Goal: Transaction & Acquisition: Purchase product/service

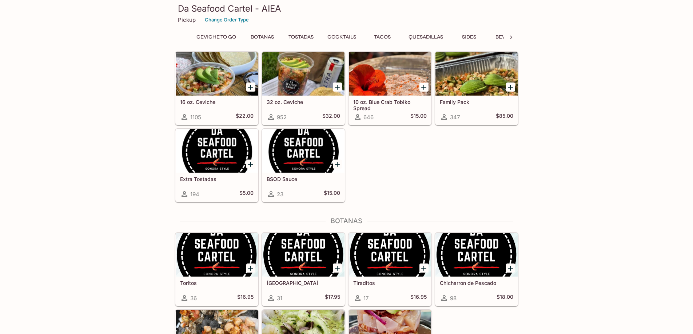
scroll to position [36, 0]
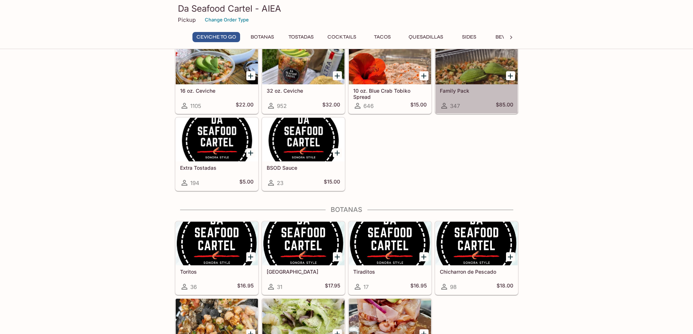
click at [461, 91] on h5 "Family Pack" at bounding box center [476, 91] width 73 height 6
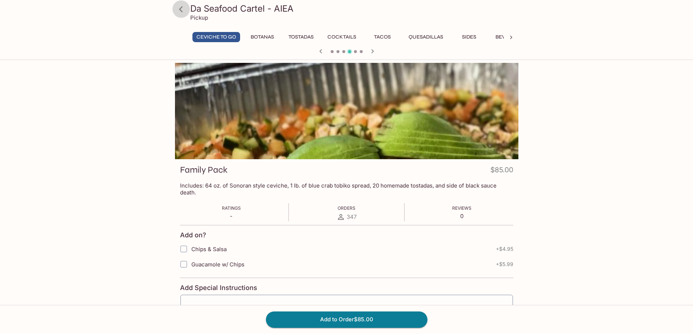
click at [181, 8] on icon at bounding box center [181, 9] width 4 height 6
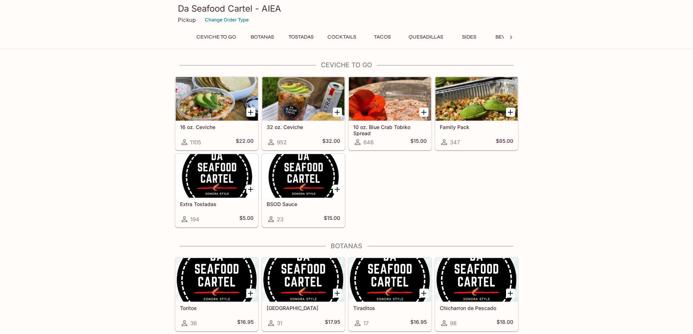
click at [458, 128] on h5 "Family Pack" at bounding box center [476, 127] width 73 height 6
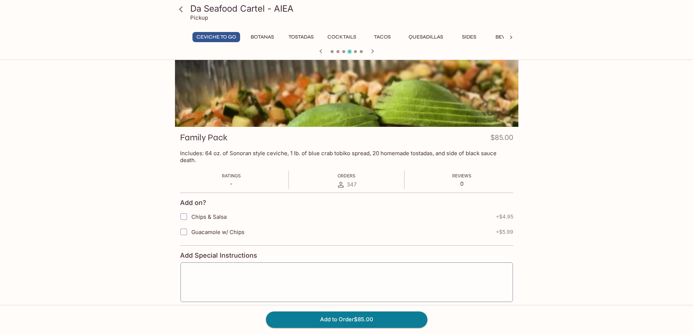
scroll to position [69, 0]
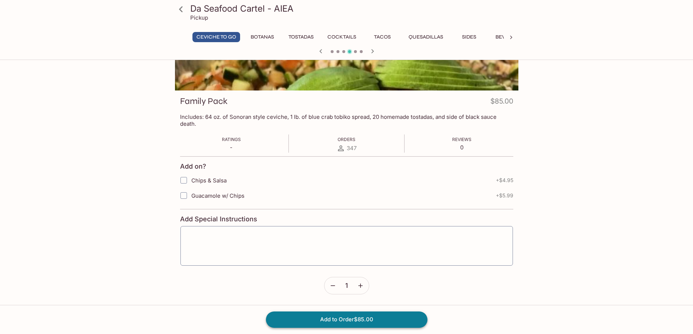
click at [353, 322] on button "Add to Order $85.00" at bounding box center [346, 320] width 161 height 16
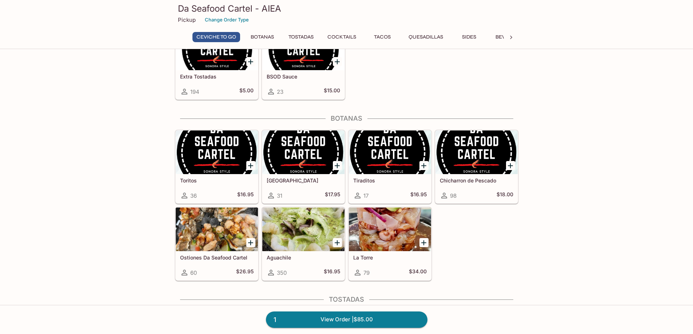
scroll to position [145, 0]
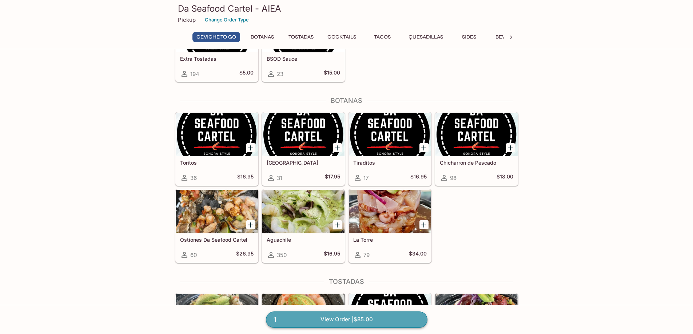
click at [347, 321] on link "1 View Order | $85.00" at bounding box center [346, 320] width 161 height 16
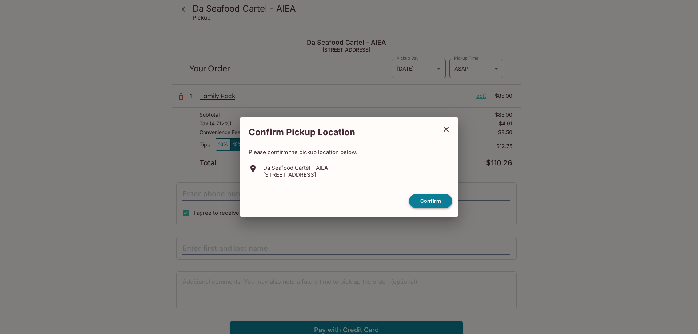
click at [429, 202] on button "Confirm" at bounding box center [430, 201] width 43 height 14
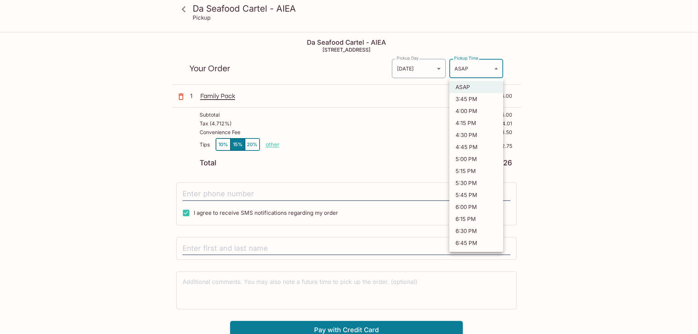
click at [496, 69] on body "Da Seafood Cartel - AIEA Pickup Da Seafood Cartel - AIEA 98-[STREET_ADDRESS] Yo…" at bounding box center [349, 200] width 698 height 334
click at [469, 145] on li "4:45 PM" at bounding box center [476, 147] width 54 height 12
type input "[DATE]T02:45:15.000000Z"
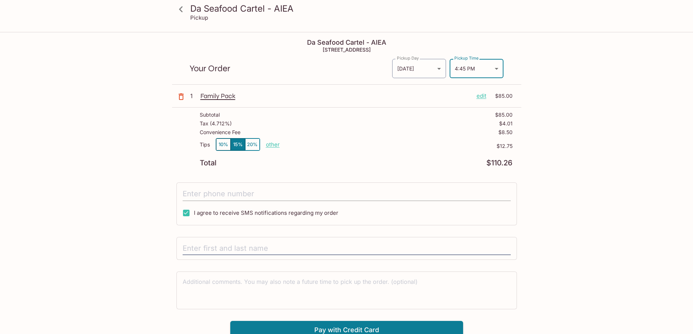
click at [192, 196] on input "tel" at bounding box center [347, 194] width 328 height 14
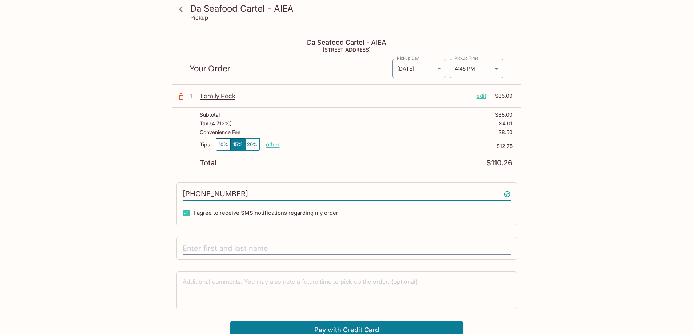
type input "[PHONE_NUMBER]"
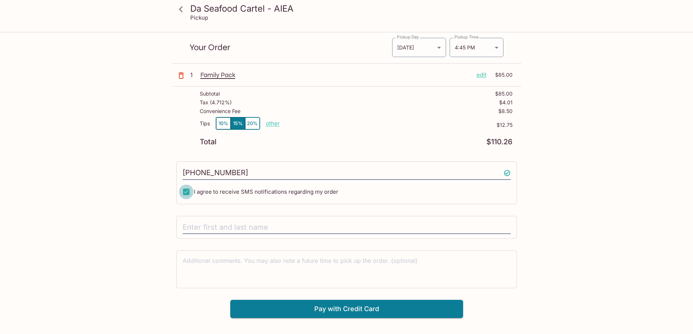
scroll to position [33, 0]
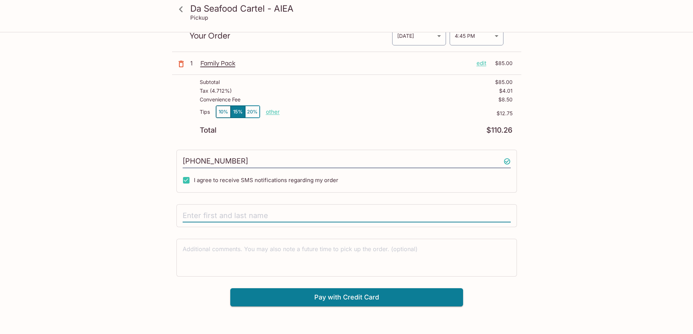
click at [191, 215] on input "text" at bounding box center [347, 216] width 328 height 14
type input "[PERSON_NAME]"
click at [345, 296] on button "Pay with Credit Card" at bounding box center [346, 297] width 233 height 18
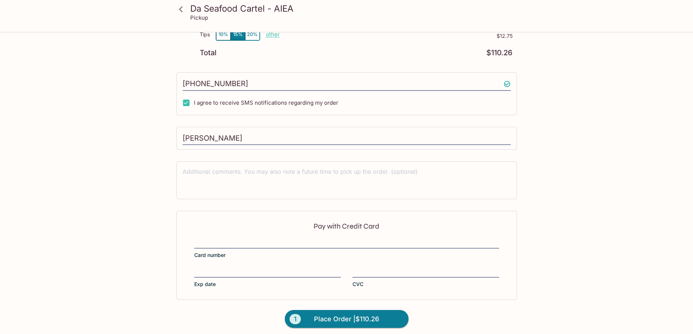
scroll to position [114, 0]
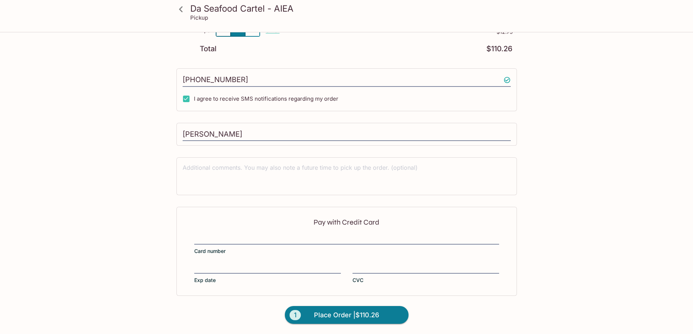
click at [195, 235] on div at bounding box center [346, 240] width 305 height 10
click at [195, 235] on input "Card number" at bounding box center [346, 235] width 305 height 0
click at [346, 314] on span "Place Order | $110.26" at bounding box center [346, 315] width 65 height 12
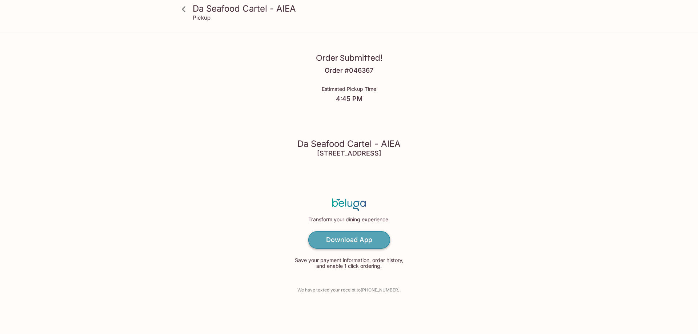
click at [351, 239] on h4 "Download App" at bounding box center [349, 240] width 46 height 8
